Goal: Transaction & Acquisition: Purchase product/service

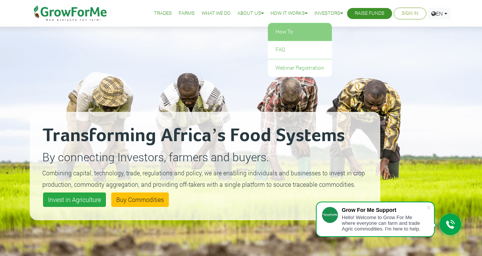
click at [279, 33] on link "How To" at bounding box center [300, 32] width 64 height 18
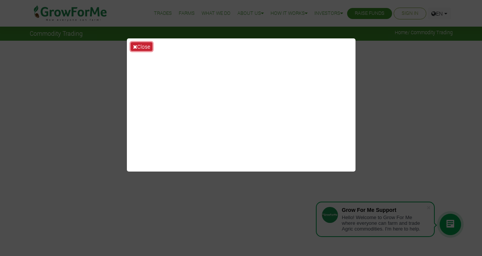
click at [135, 44] on icon at bounding box center [135, 46] width 4 height 5
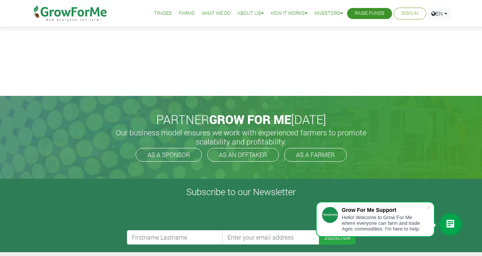
scroll to position [196, 0]
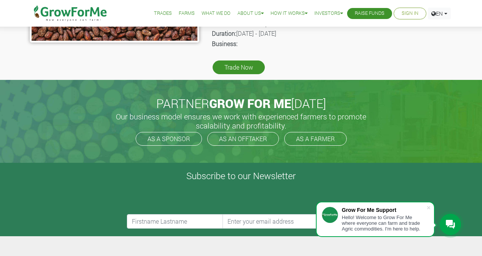
scroll to position [207, 0]
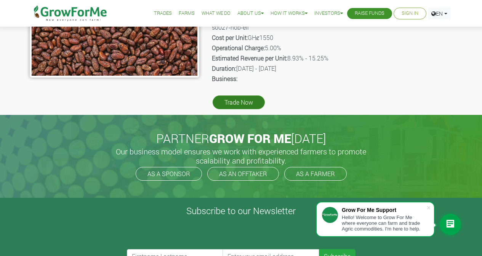
click at [253, 102] on link "Trade Now" at bounding box center [239, 103] width 52 height 14
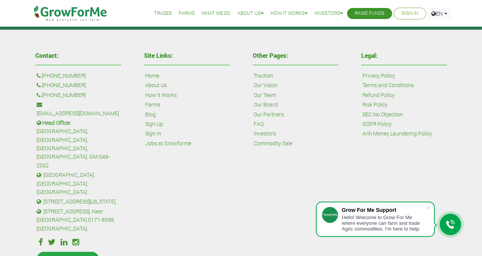
scroll to position [194, 0]
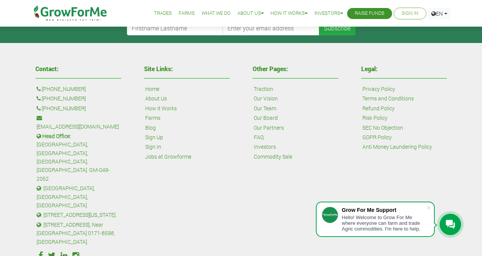
click at [155, 99] on link "About Us" at bounding box center [156, 98] width 22 height 8
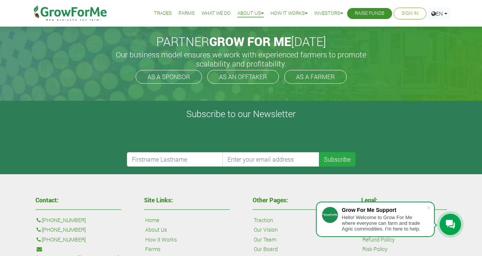
scroll to position [173, 0]
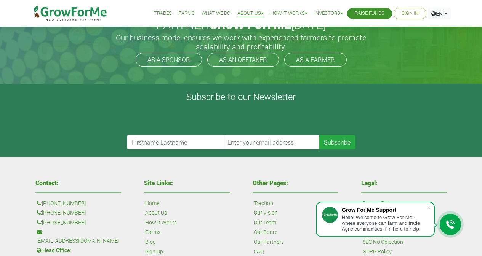
click at [402, 10] on link "Sign In" at bounding box center [410, 14] width 17 height 8
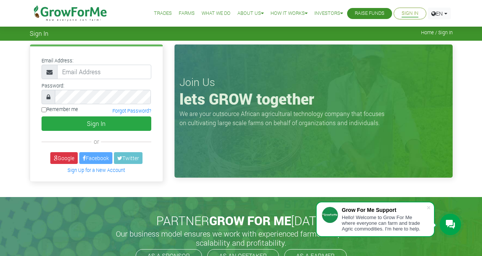
click at [42, 110] on input "Remember me" at bounding box center [44, 109] width 5 height 5
click at [44, 110] on input "Remember me" at bounding box center [44, 109] width 5 height 5
checkbox input "false"
click at [88, 68] on input "email" at bounding box center [104, 72] width 94 height 14
click at [42, 117] on button "Sign In" at bounding box center [97, 124] width 110 height 14
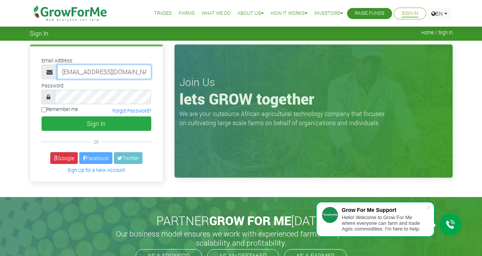
type input "0541595175@growforme.com"
click at [42, 117] on button "Sign In" at bounding box center [97, 124] width 110 height 14
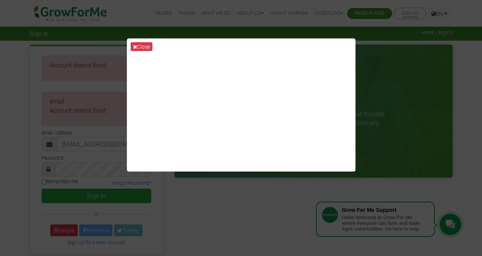
click at [135, 46] on icon at bounding box center [135, 46] width 4 height 5
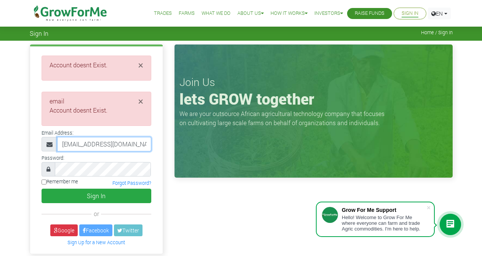
click at [60, 146] on input "0541595175@growforme.com" at bounding box center [104, 144] width 94 height 14
type input "[EMAIL_ADDRESS][DOMAIN_NAME]"
click at [42, 189] on button "Sign In" at bounding box center [97, 196] width 110 height 14
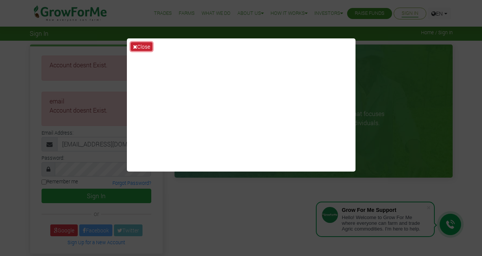
click at [138, 48] on button "Close" at bounding box center [142, 46] width 22 height 9
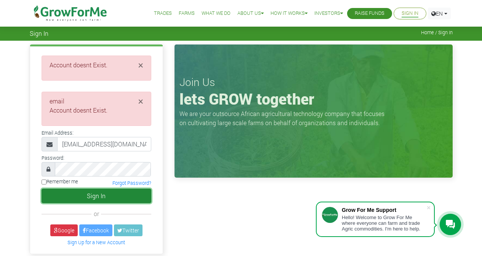
click at [71, 199] on button "Sign In" at bounding box center [97, 196] width 110 height 14
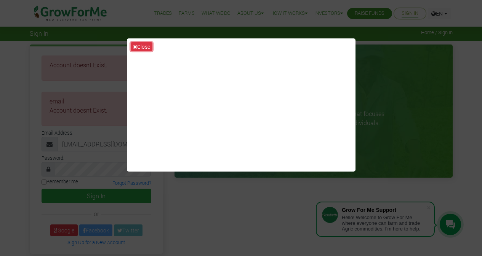
click at [136, 45] on icon at bounding box center [135, 46] width 4 height 5
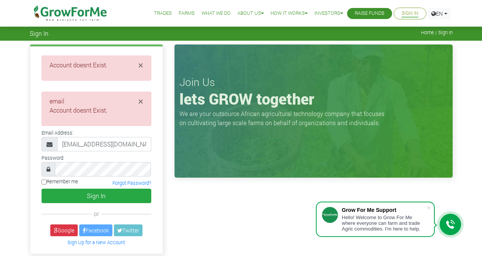
click at [125, 157] on div "Password:" at bounding box center [96, 165] width 121 height 24
click at [101, 243] on link "Sign Up for a New Account" at bounding box center [96, 243] width 58 height 6
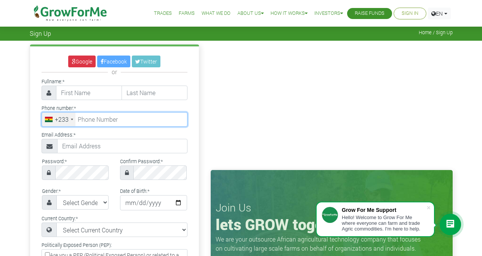
click at [109, 119] on input "tel" at bounding box center [115, 119] width 146 height 14
type input "5"
type input "54 159 5175"
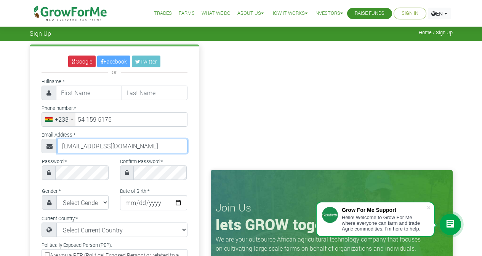
type input "[EMAIL_ADDRESS][DOMAIN_NAME]"
